Goal: Transaction & Acquisition: Download file/media

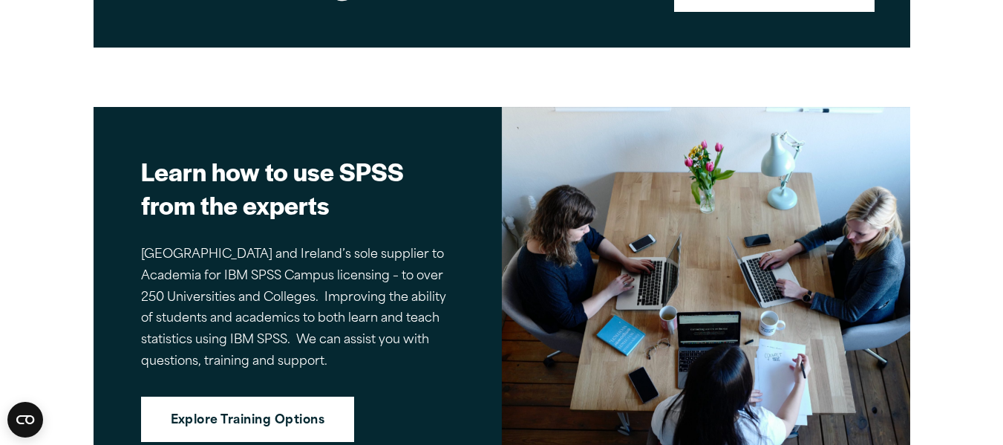
scroll to position [2243, 0]
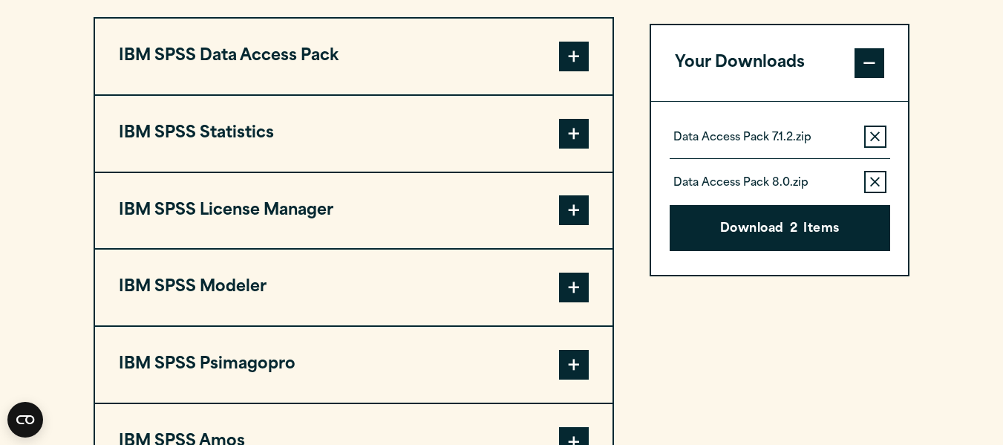
scroll to position [1171, 0]
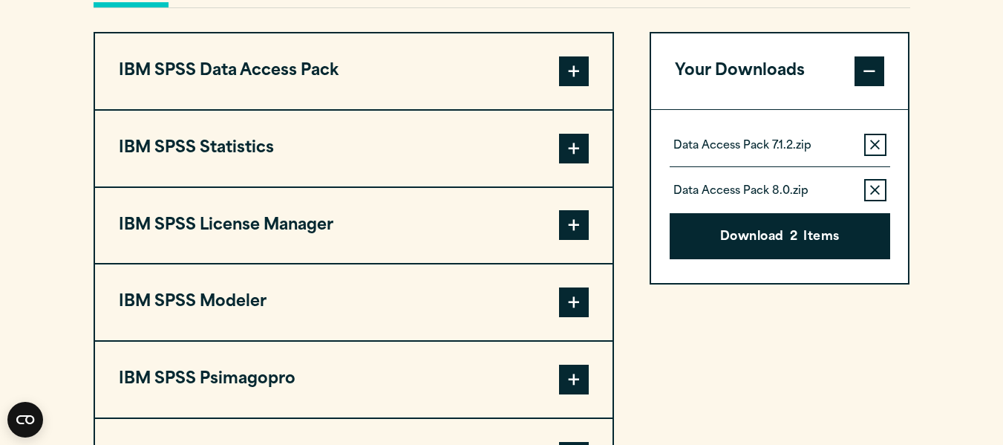
click at [875, 149] on icon "button" at bounding box center [875, 145] width 10 height 10
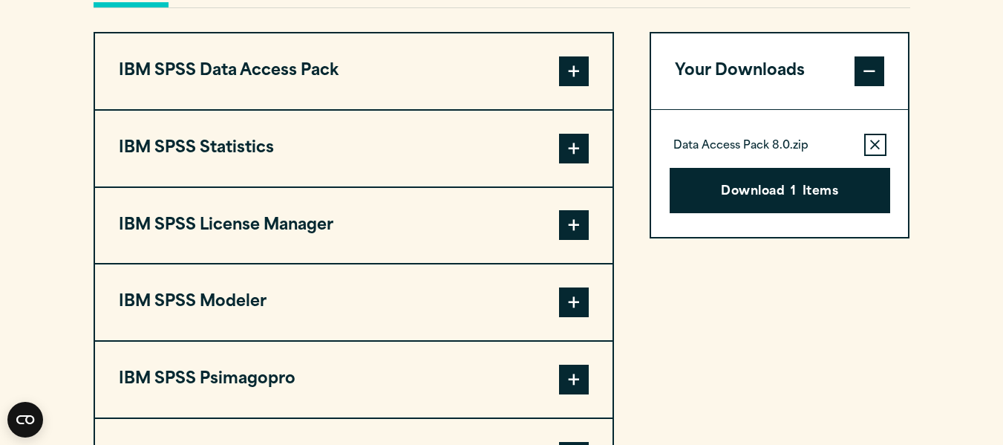
click at [874, 149] on icon "button" at bounding box center [875, 145] width 10 height 10
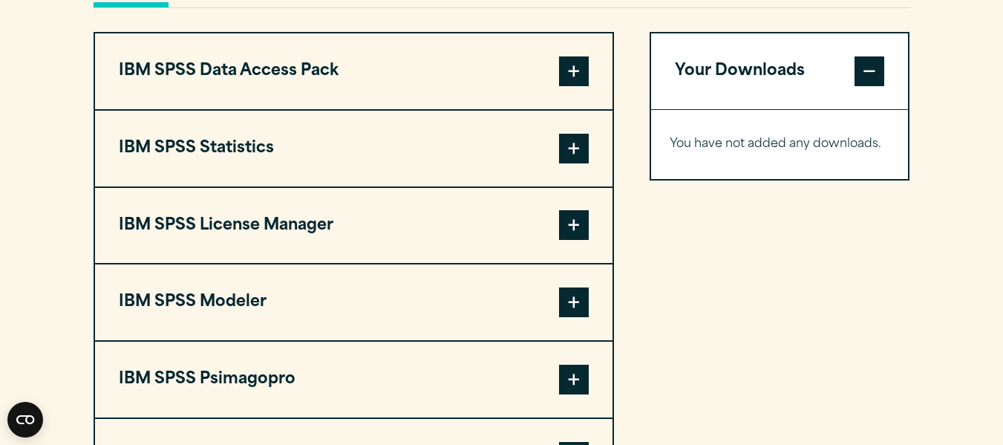
click at [475, 308] on button "IBM SPSS Modeler" at bounding box center [354, 302] width 518 height 76
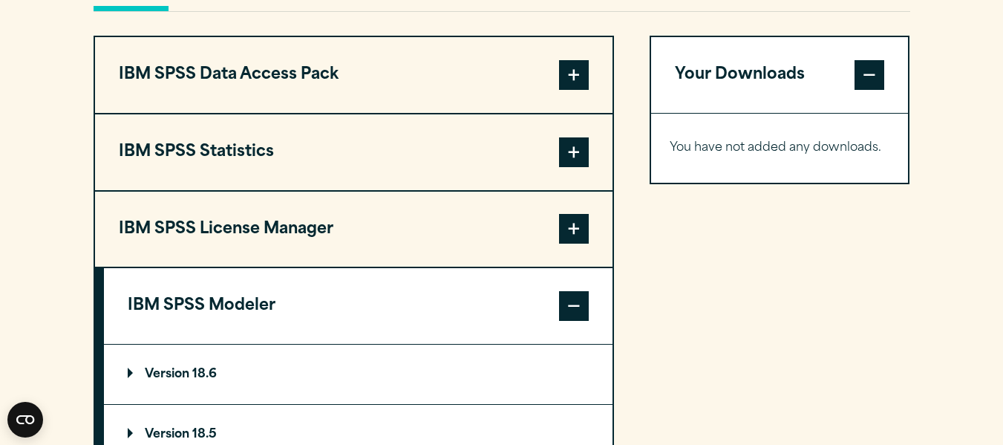
scroll to position [1161, 0]
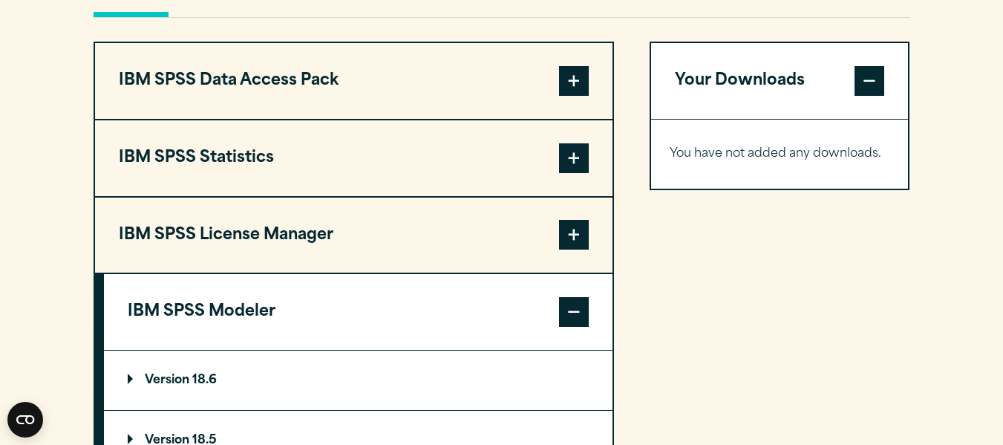
click at [567, 319] on span at bounding box center [574, 312] width 30 height 30
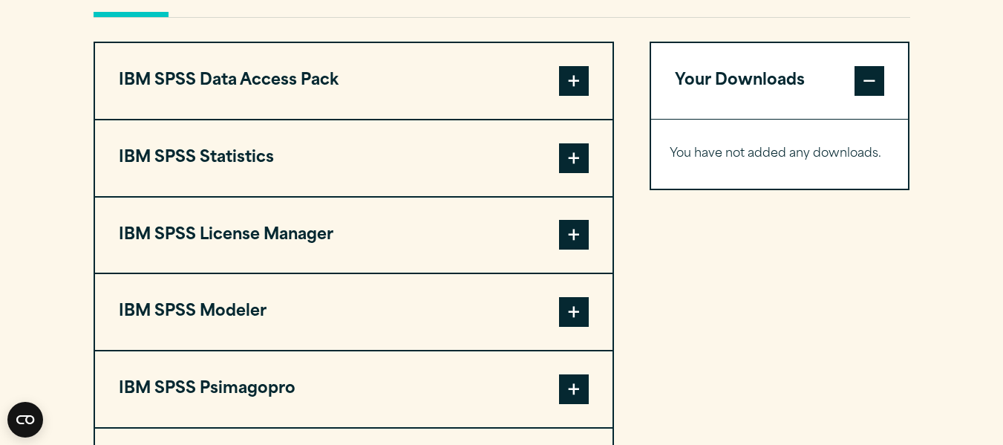
click at [507, 68] on button "IBM SPSS Data Access Pack" at bounding box center [354, 81] width 518 height 76
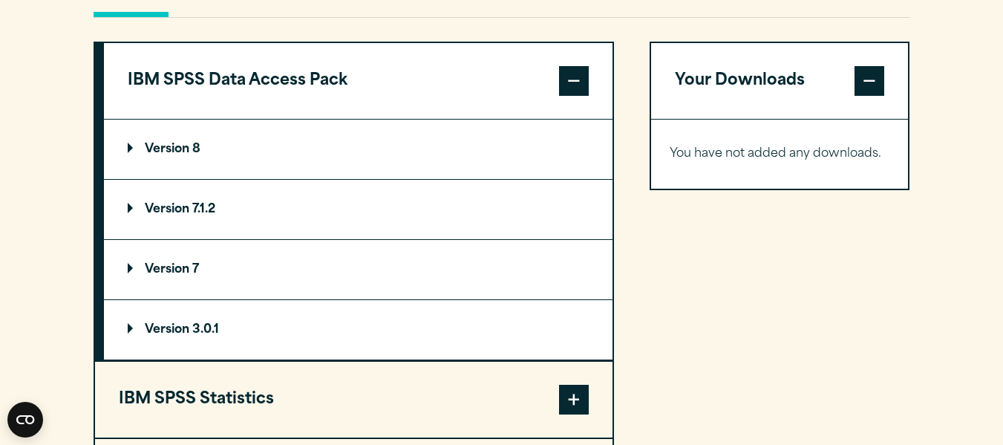
click at [507, 68] on button "IBM SPSS Data Access Pack" at bounding box center [358, 81] width 509 height 76
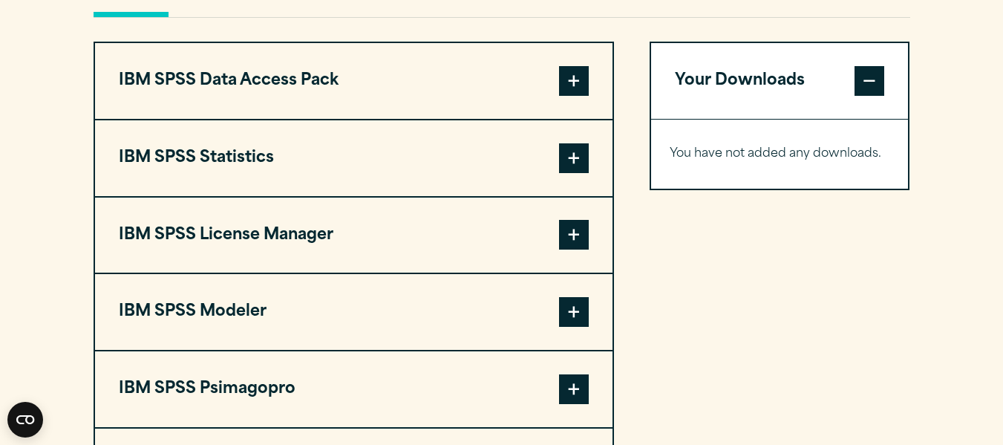
click at [476, 170] on button "IBM SPSS Statistics" at bounding box center [354, 158] width 518 height 76
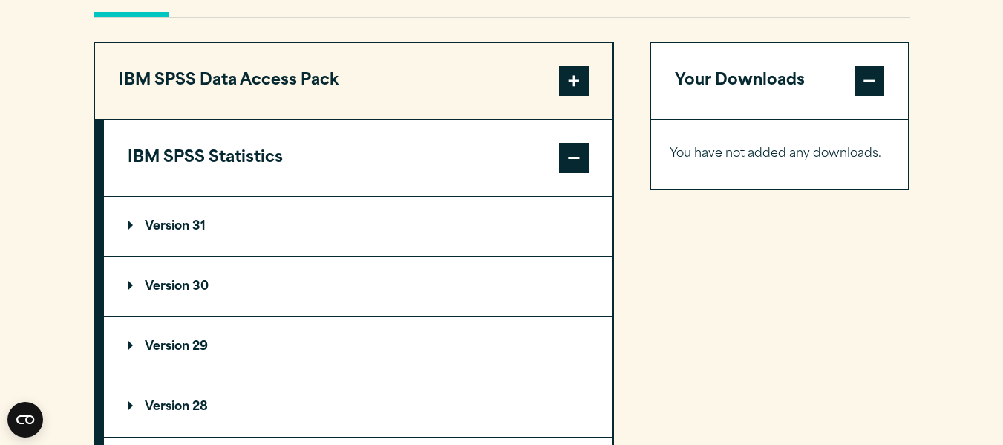
click at [193, 278] on summary "Version 30" at bounding box center [358, 286] width 509 height 59
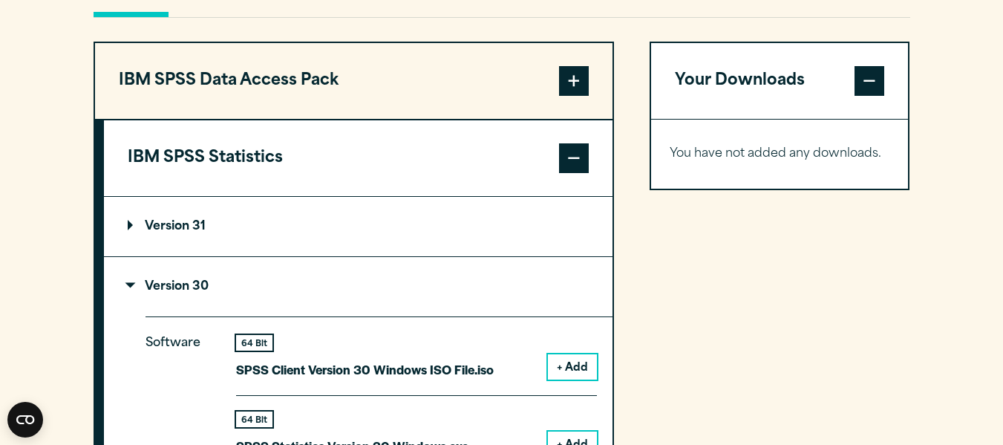
drag, startPoint x: 990, startPoint y: 193, endPoint x: 1000, endPoint y: 238, distance: 45.6
click at [1000, 238] on section "Select your software downloads Use the table below to find and navigate to your…" at bounding box center [501, 417] width 1003 height 1305
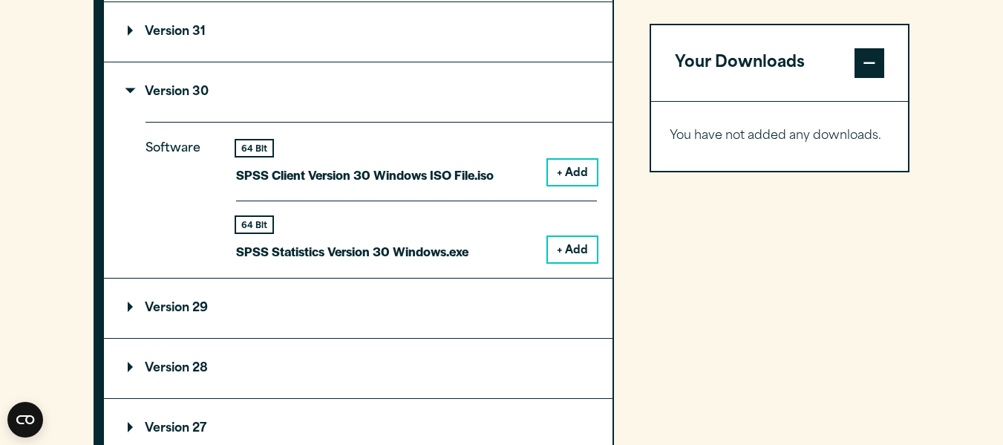
scroll to position [1368, 0]
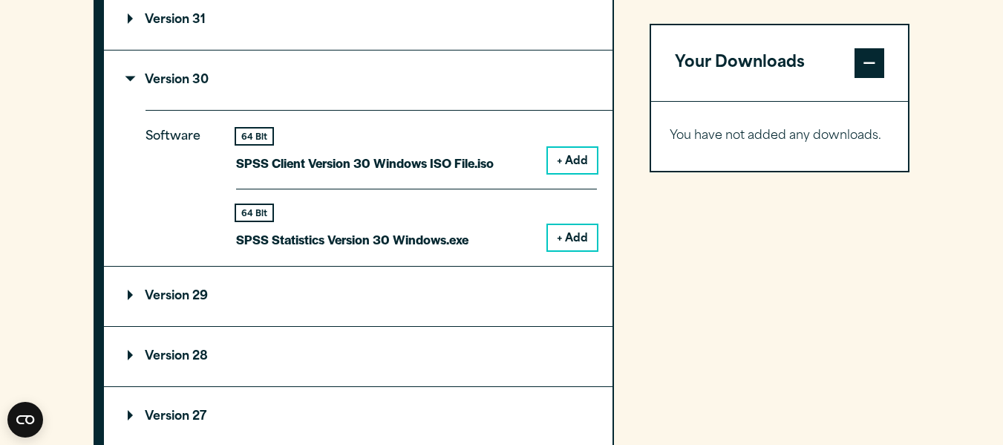
click at [571, 244] on button "+ Add" at bounding box center [572, 237] width 49 height 25
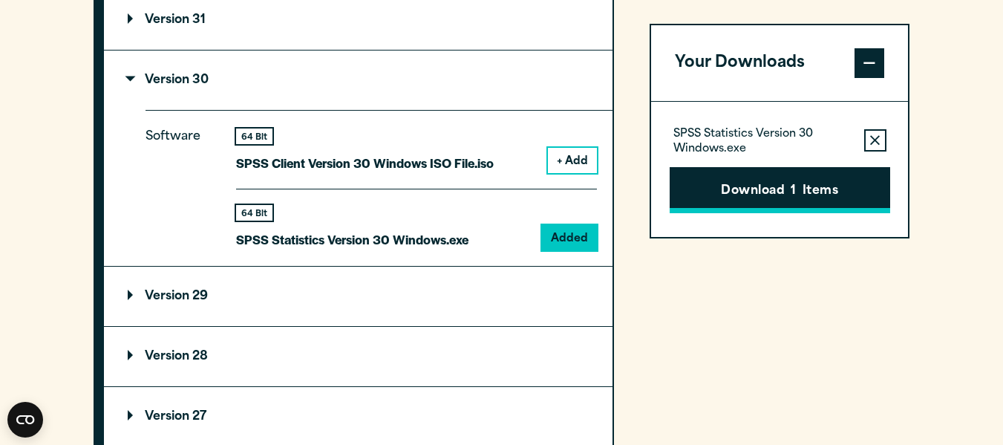
click at [765, 180] on button "Download 1 Items" at bounding box center [780, 190] width 221 height 46
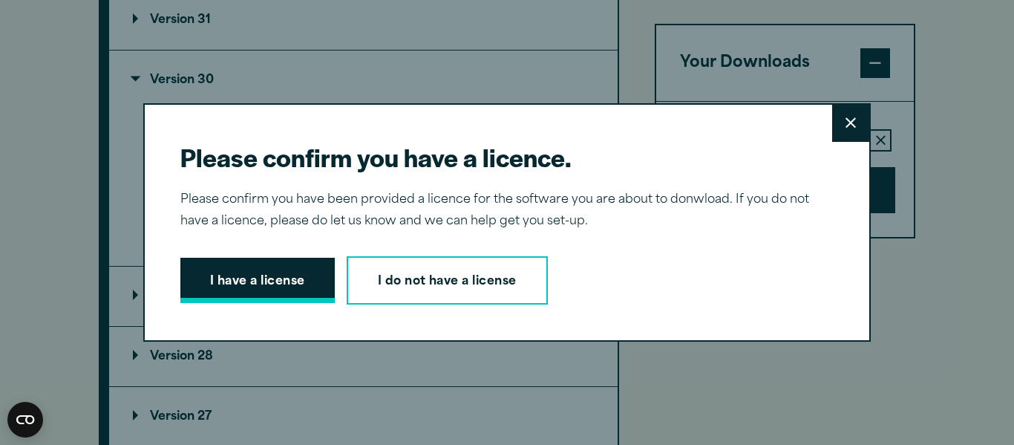
click at [267, 295] on button "I have a license" at bounding box center [257, 281] width 154 height 46
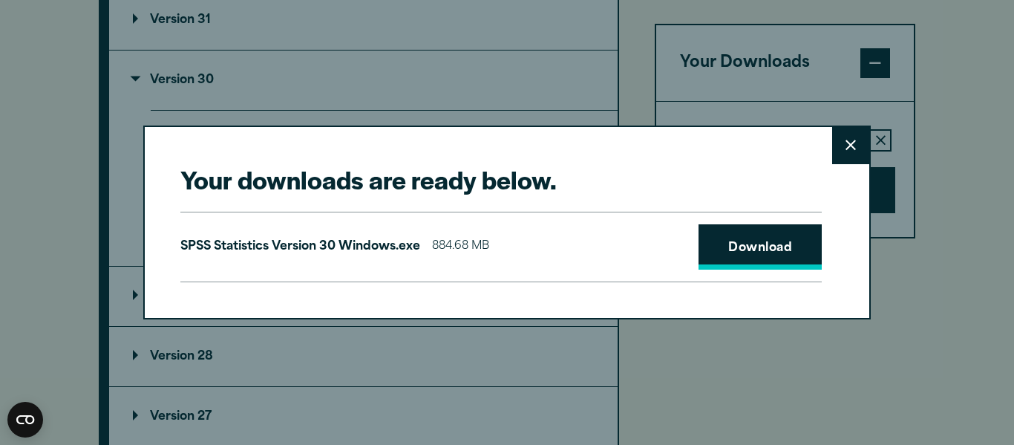
click at [717, 252] on link "Download" at bounding box center [760, 247] width 123 height 46
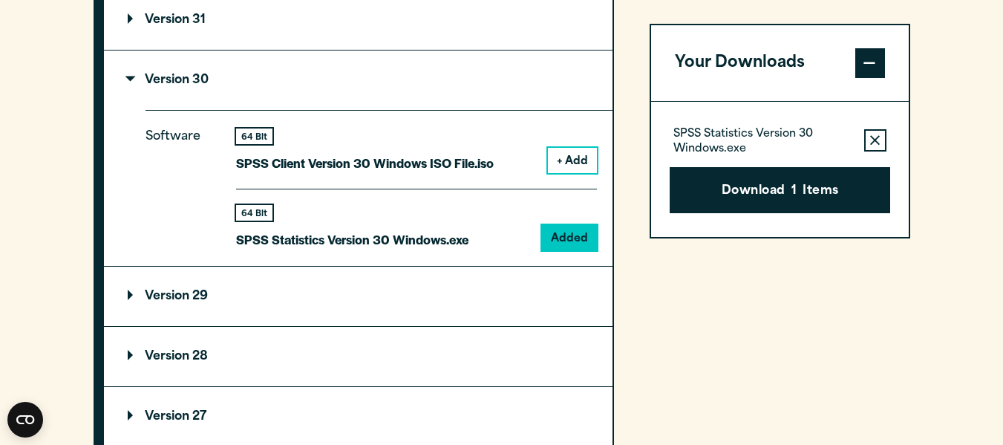
click at [951, 361] on div "Your downloads are ready below. Close SPSS Statistics Version 30 Windows.exe 88…" at bounding box center [501, 222] width 1003 height 445
